Goal: Task Accomplishment & Management: Manage account settings

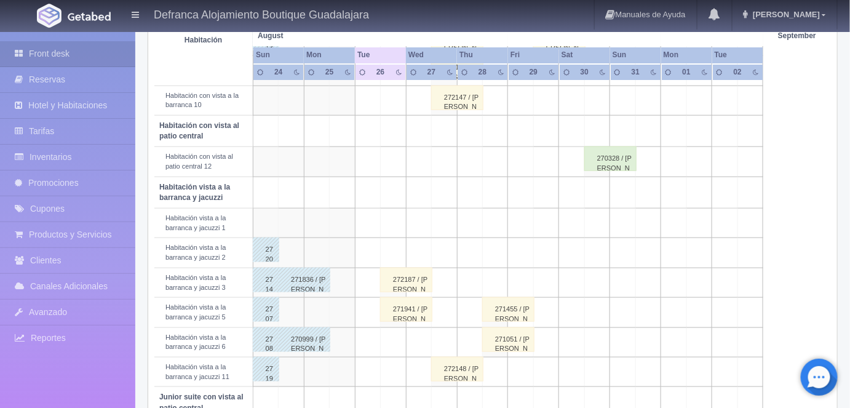
scroll to position [344, 0]
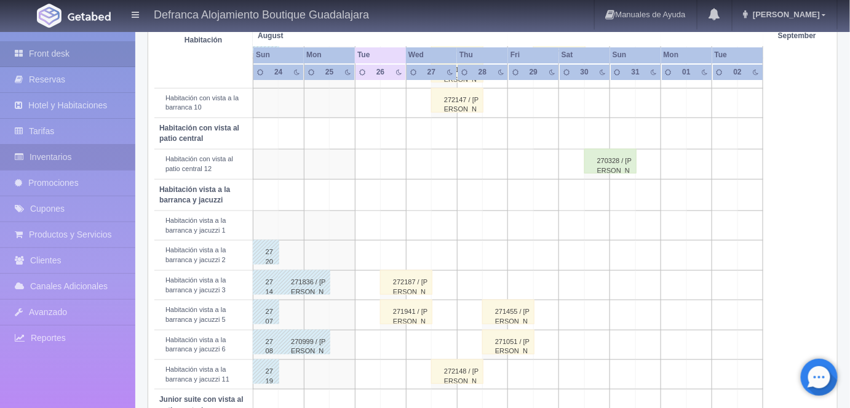
click at [54, 156] on link "Inventarios" at bounding box center [67, 157] width 135 height 25
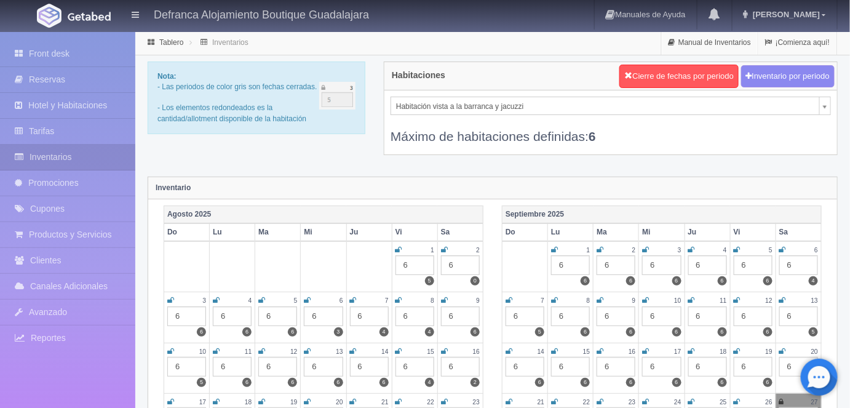
click at [552, 297] on icon at bounding box center [554, 299] width 7 height 7
click at [600, 299] on icon at bounding box center [600, 299] width 7 height 7
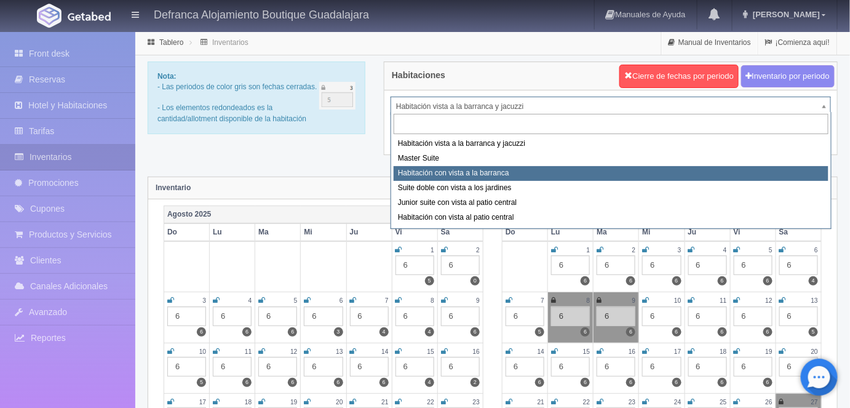
select select "1388"
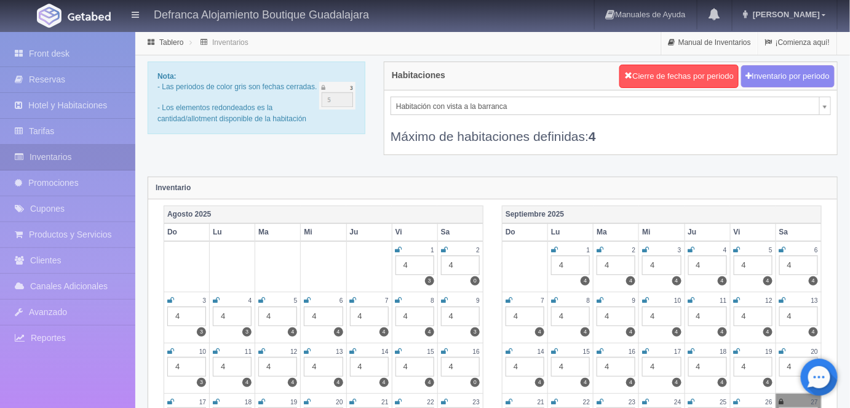
click at [579, 311] on div "4" at bounding box center [570, 316] width 39 height 20
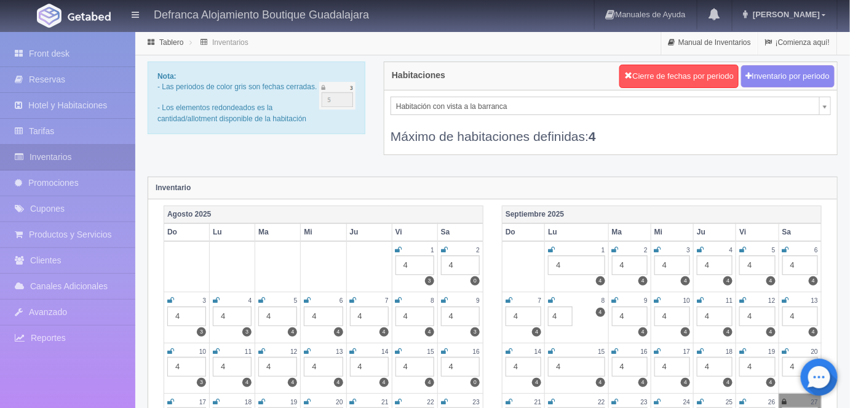
click at [616, 297] on icon at bounding box center [615, 299] width 7 height 7
click at [552, 299] on icon at bounding box center [551, 299] width 7 height 7
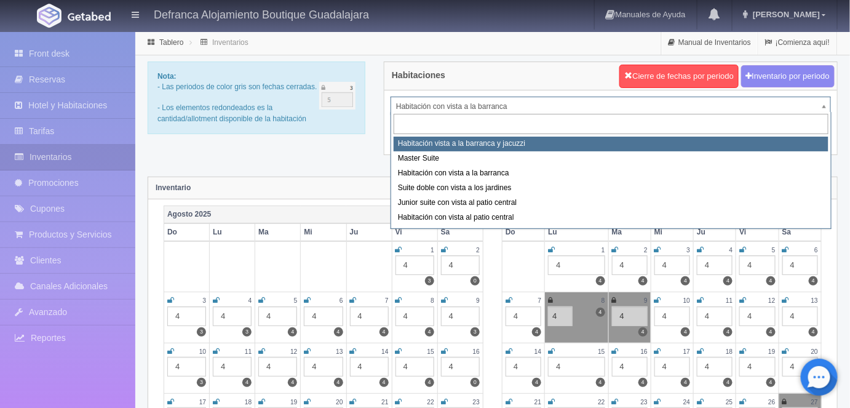
select select "1092"
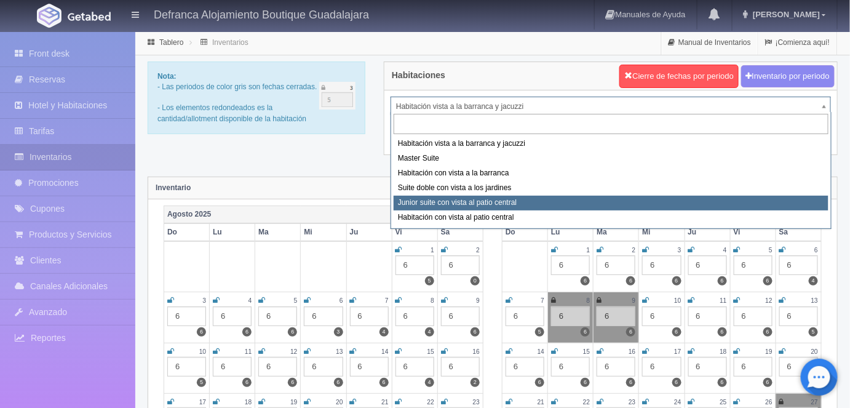
select select "1399"
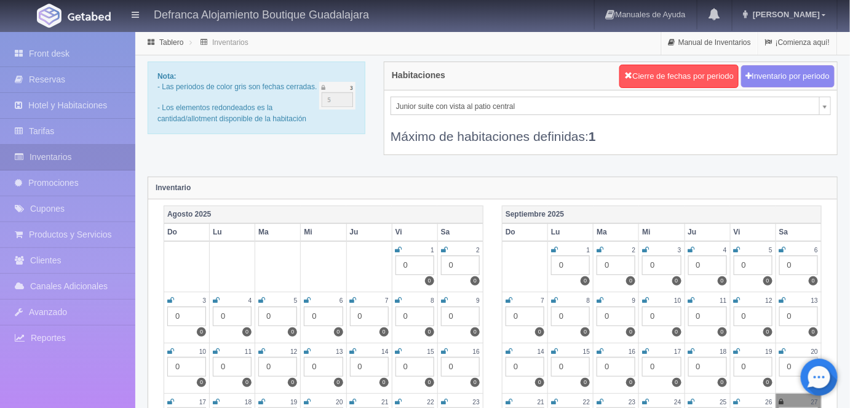
click at [573, 312] on div "0" at bounding box center [570, 316] width 39 height 20
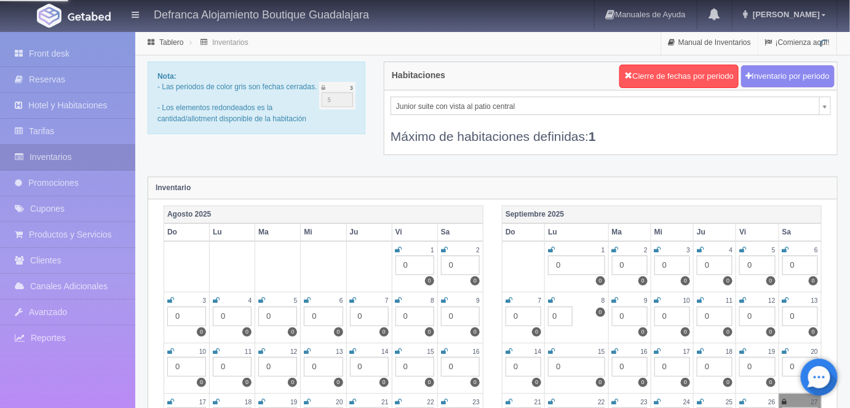
click at [553, 296] on icon at bounding box center [551, 299] width 7 height 7
click at [616, 298] on icon at bounding box center [615, 299] width 7 height 7
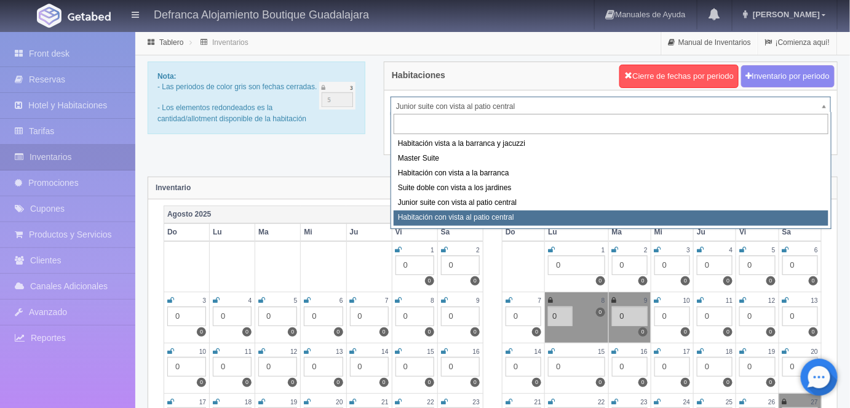
select select "1401"
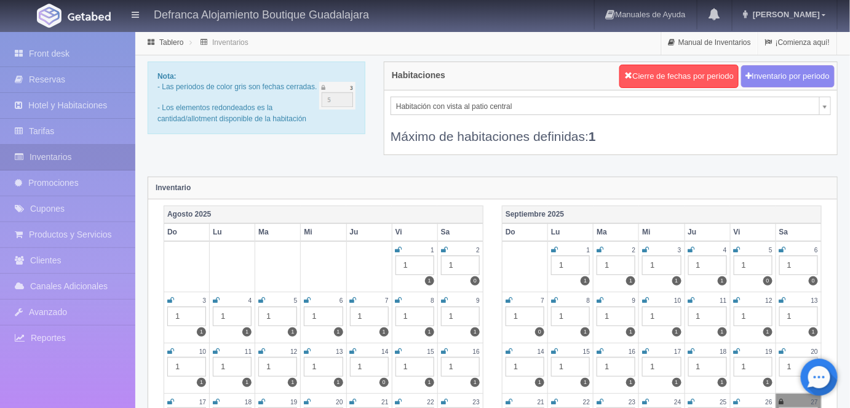
click at [579, 307] on div "1" at bounding box center [570, 316] width 39 height 20
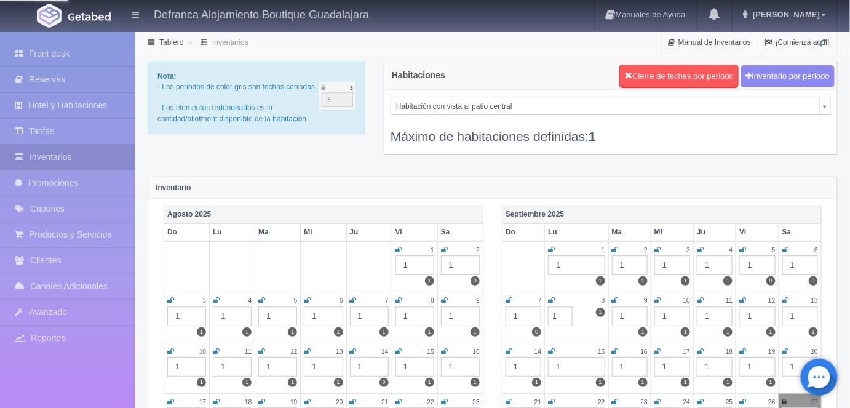
click at [555, 299] on div "8" at bounding box center [576, 300] width 57 height 10
click at [616, 299] on icon at bounding box center [615, 299] width 7 height 7
click at [551, 299] on icon at bounding box center [551, 299] width 7 height 7
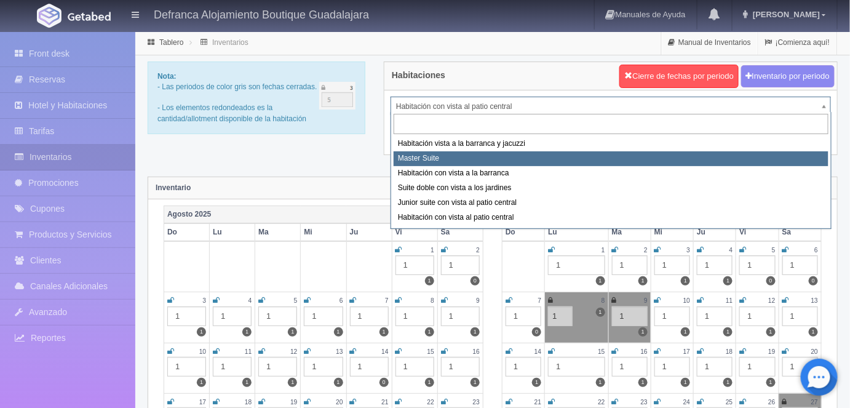
select select "1379"
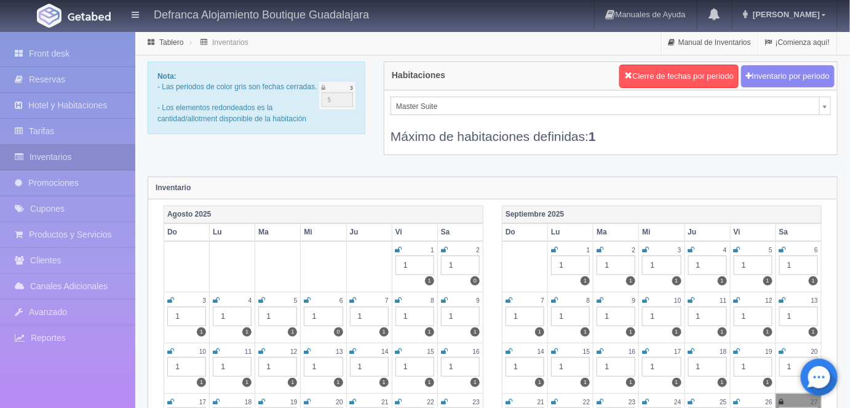
click at [554, 296] on icon at bounding box center [554, 299] width 7 height 7
click at [601, 299] on icon at bounding box center [600, 299] width 7 height 7
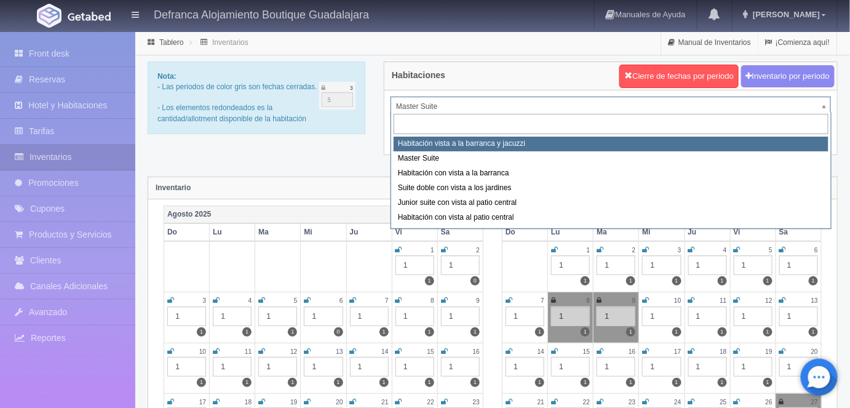
select select "1092"
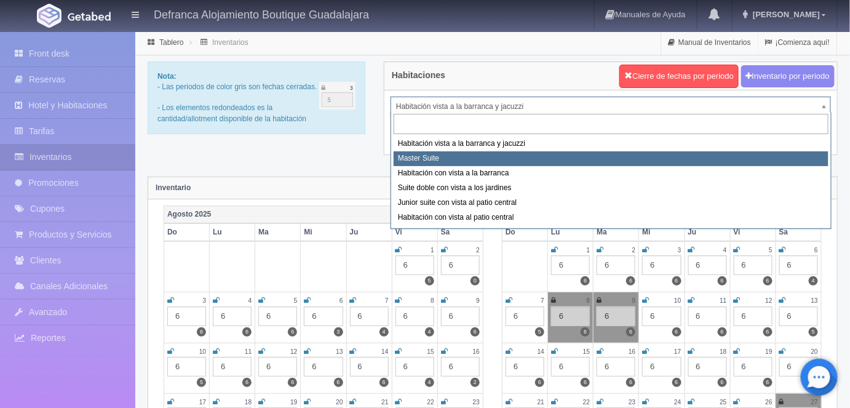
select select "1379"
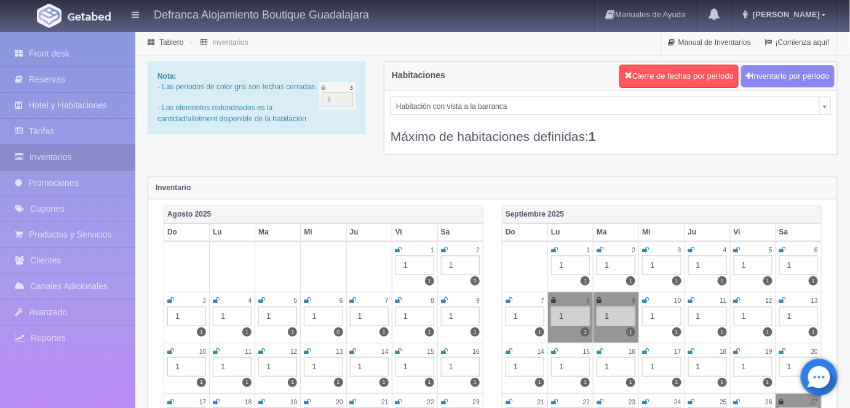
select select "1388"
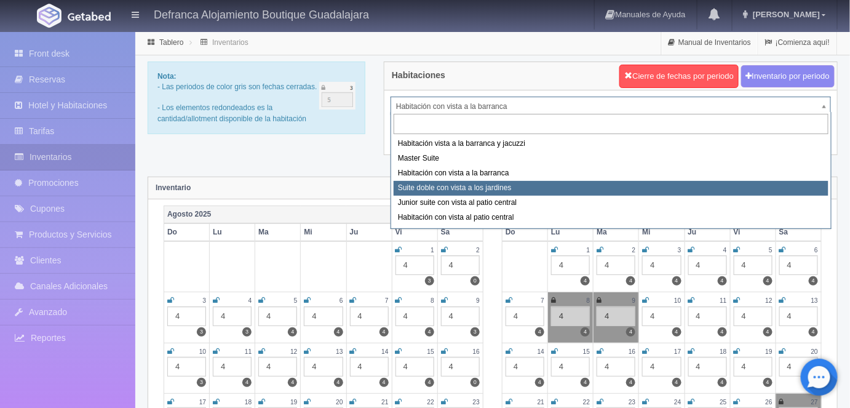
select select "1389"
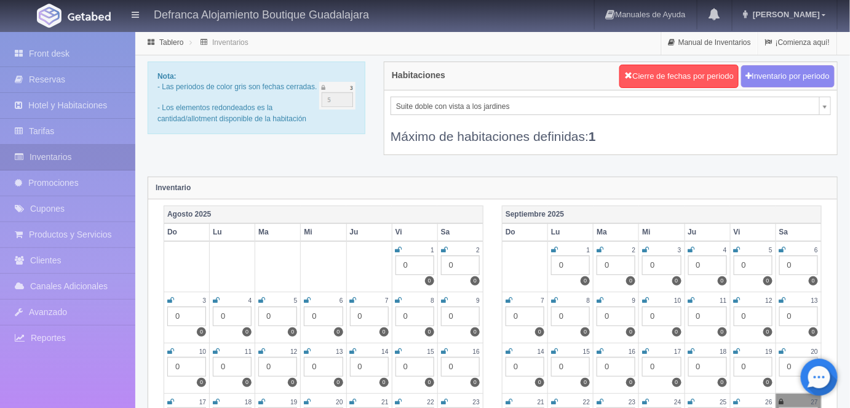
click at [557, 296] on icon at bounding box center [554, 299] width 7 height 7
click at [602, 296] on icon at bounding box center [600, 299] width 7 height 7
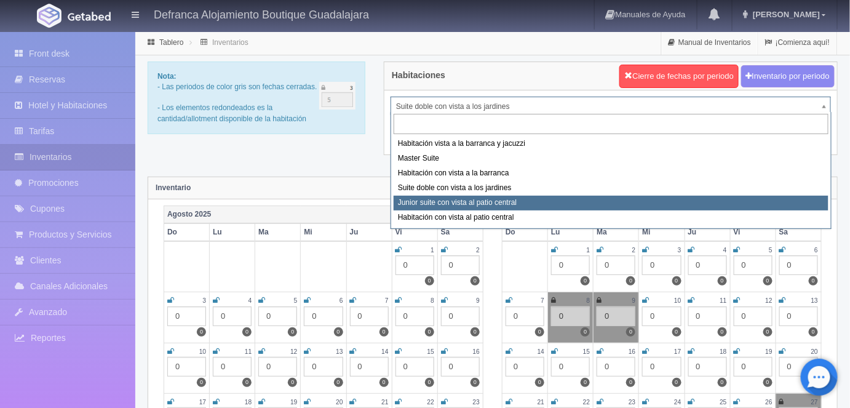
select select "1399"
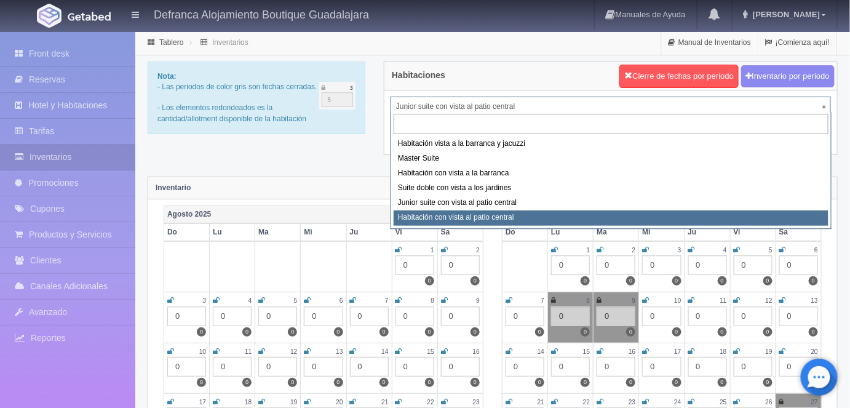
select select "1401"
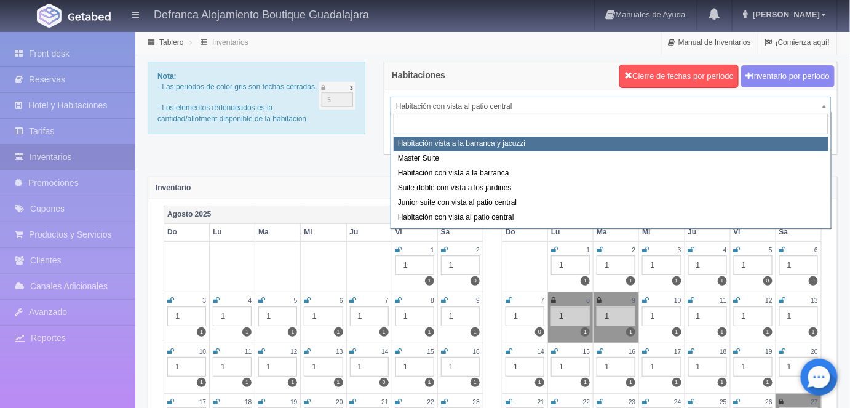
select select "1092"
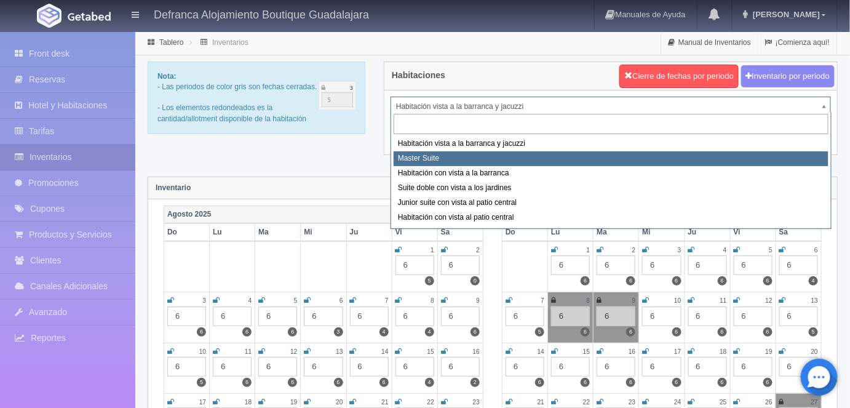
select select "1379"
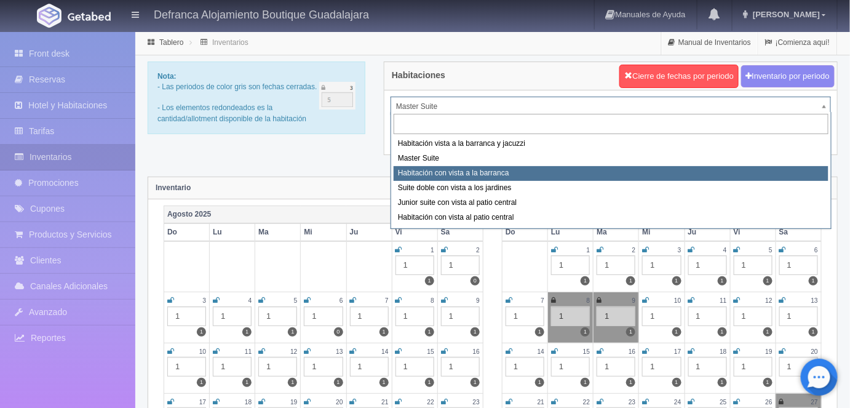
select select "1388"
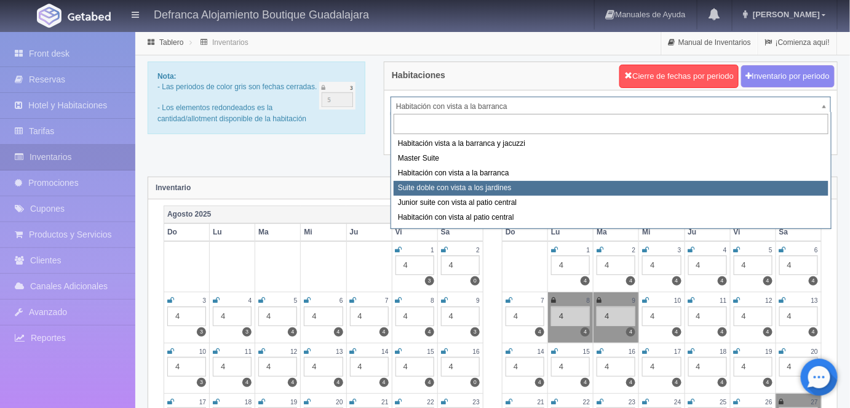
select select "1389"
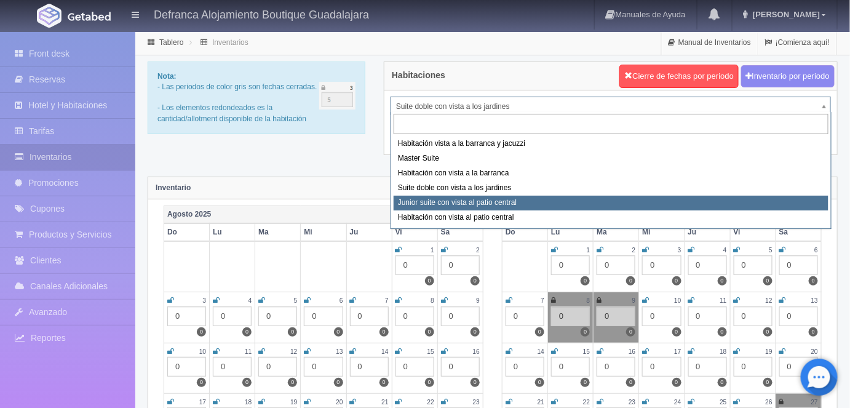
select select "1399"
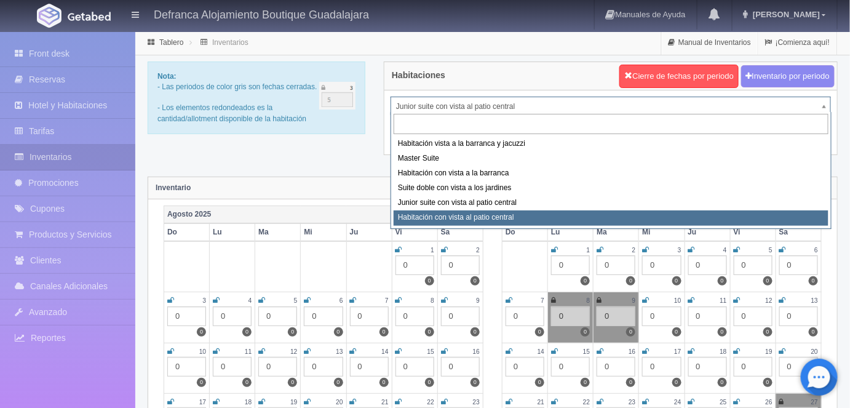
select select "1401"
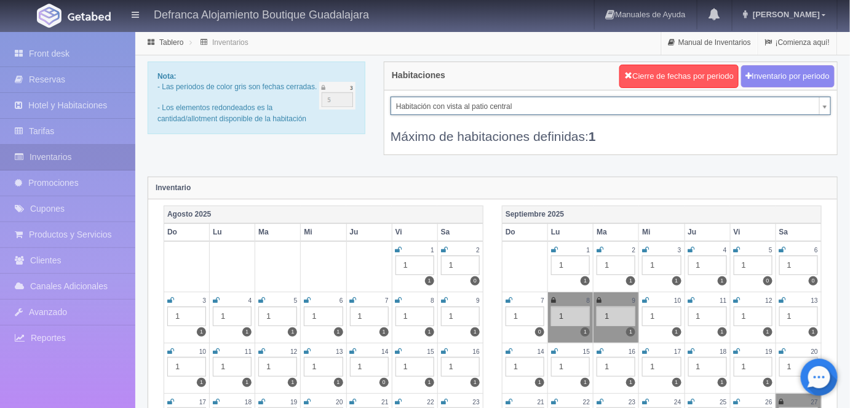
click at [766, 183] on div "Inventario" at bounding box center [492, 188] width 689 height 22
click at [177, 43] on link "Tablero" at bounding box center [171, 42] width 24 height 9
